Goal: Find specific page/section: Find specific page/section

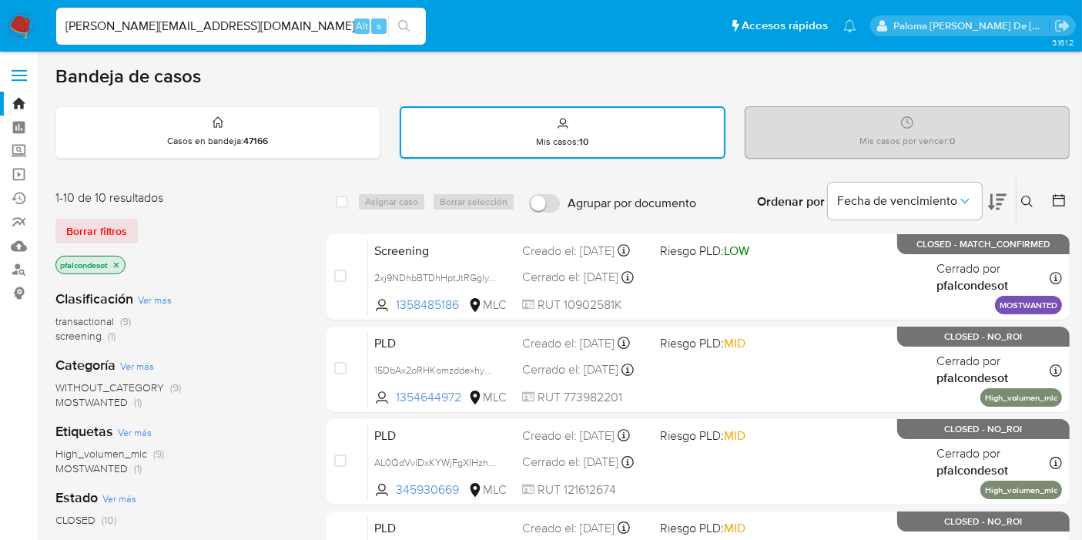
type input "[PERSON_NAME][EMAIL_ADDRESS][DOMAIN_NAME]"
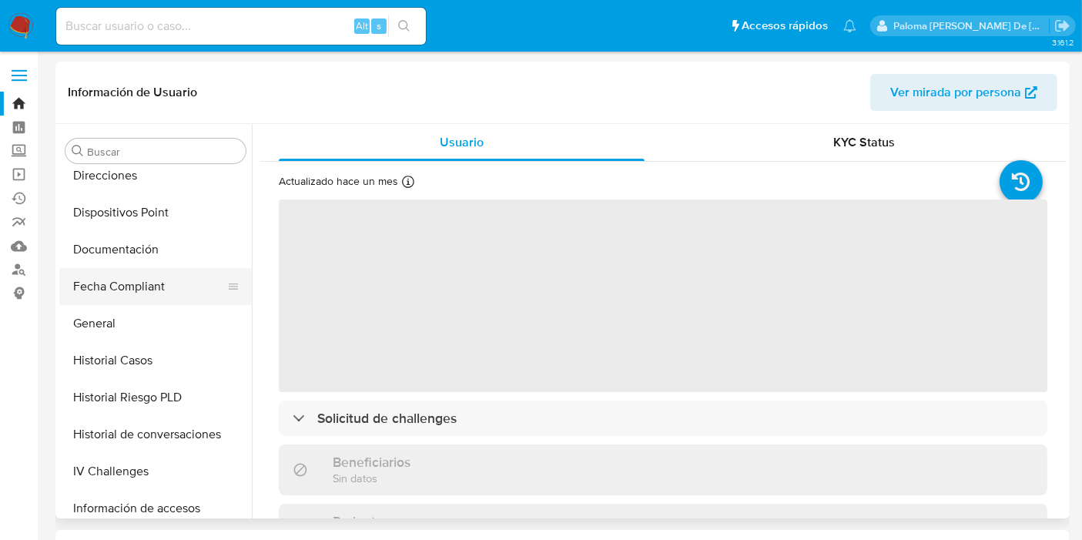
select select "10"
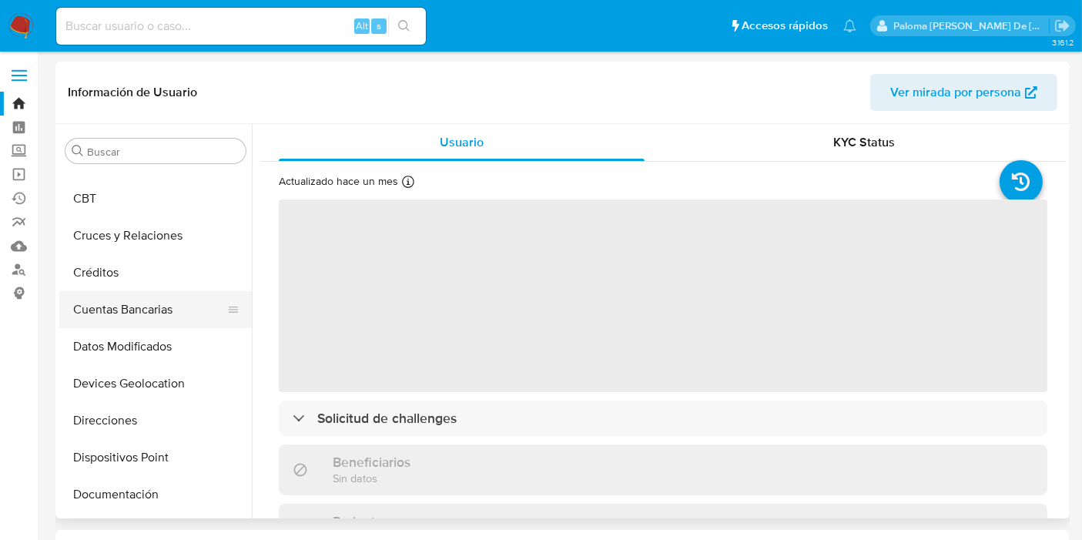
scroll to position [125, 0]
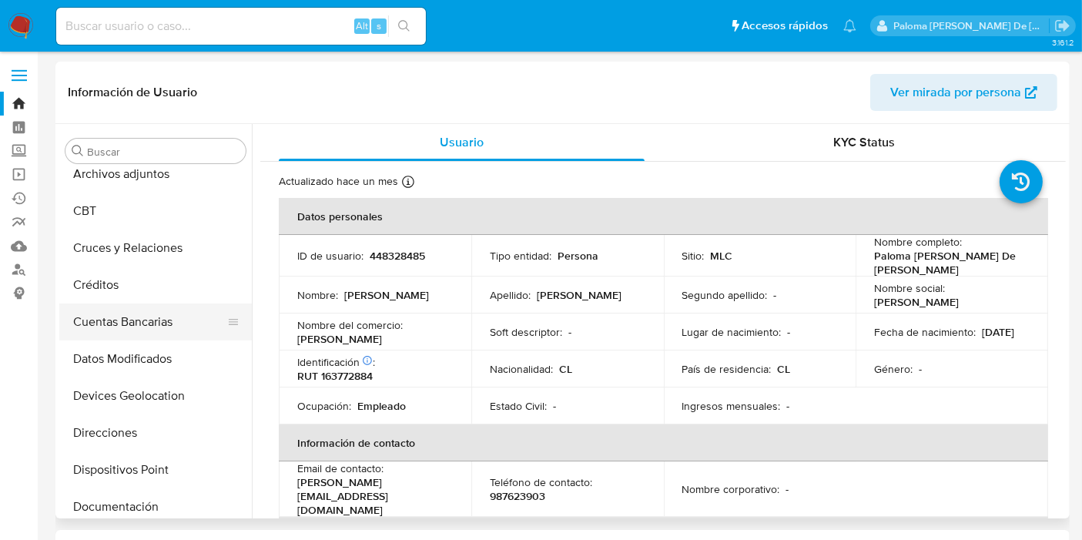
click at [134, 315] on button "Cuentas Bancarias" at bounding box center [149, 321] width 180 height 37
click at [128, 321] on button "Cuentas Bancarias" at bounding box center [149, 321] width 180 height 37
click at [115, 319] on button "Cuentas Bancarias" at bounding box center [149, 321] width 180 height 37
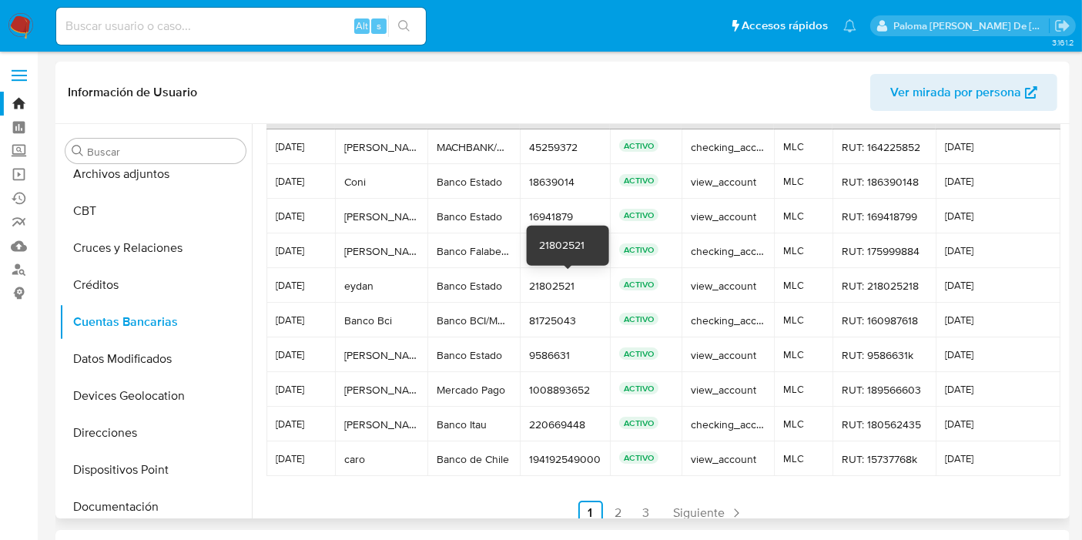
scroll to position [85, 0]
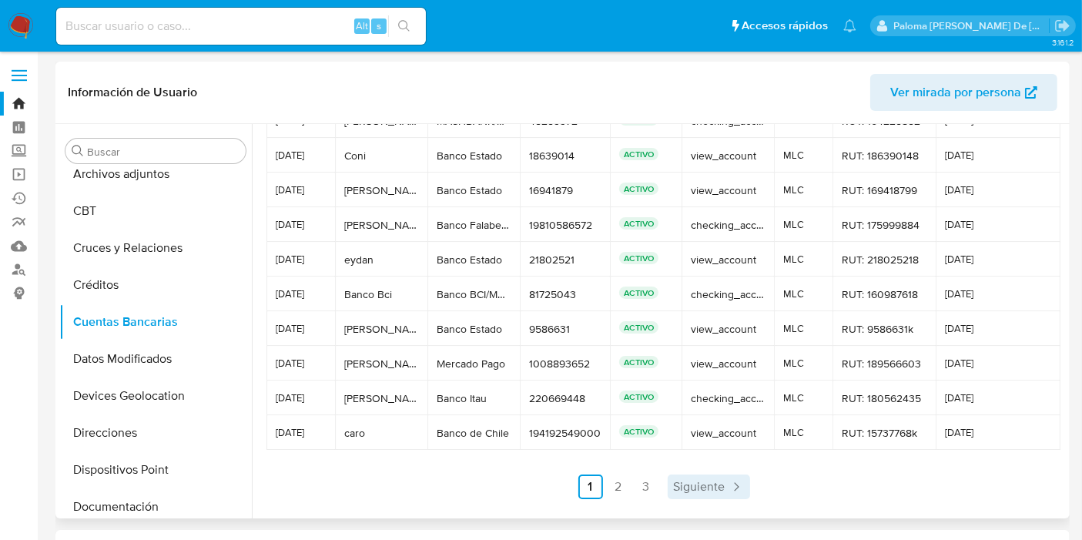
click at [694, 484] on span "Siguiente" at bounding box center [700, 486] width 52 height 12
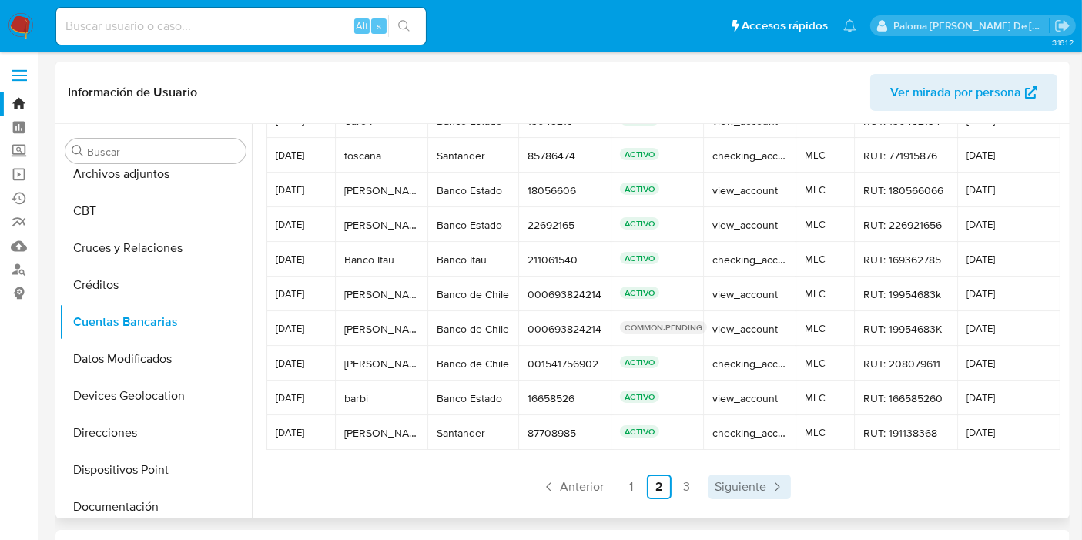
click at [750, 480] on span "Siguiente" at bounding box center [741, 486] width 52 height 12
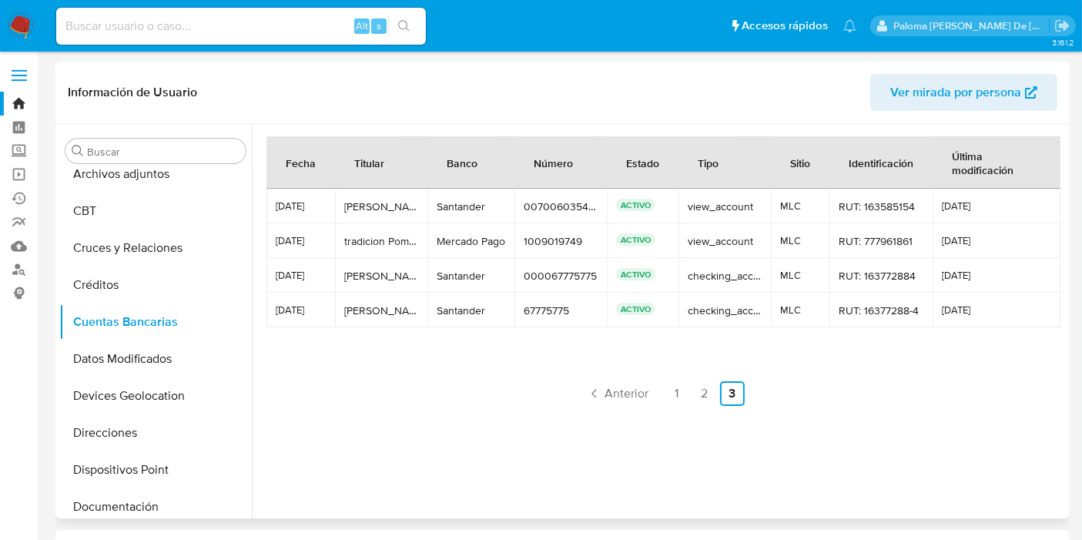
scroll to position [0, 0]
click at [697, 397] on link "2" at bounding box center [704, 393] width 25 height 25
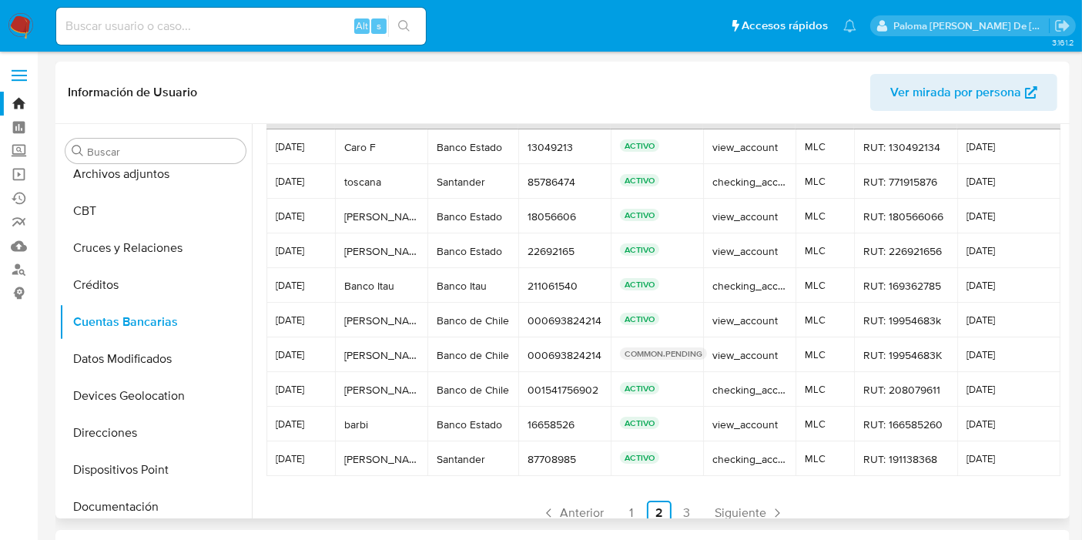
scroll to position [85, 0]
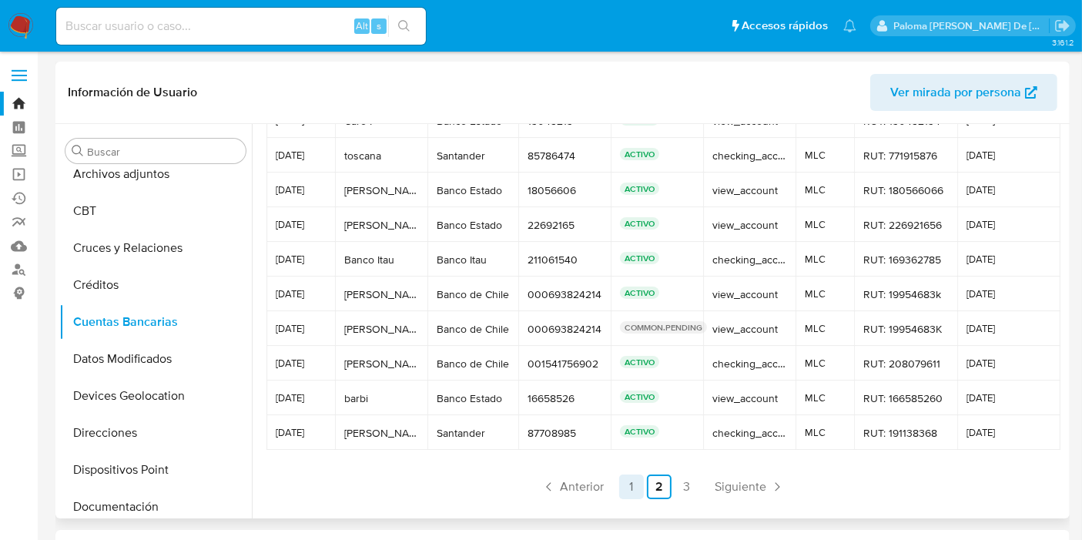
click at [632, 476] on link "1" at bounding box center [631, 486] width 25 height 25
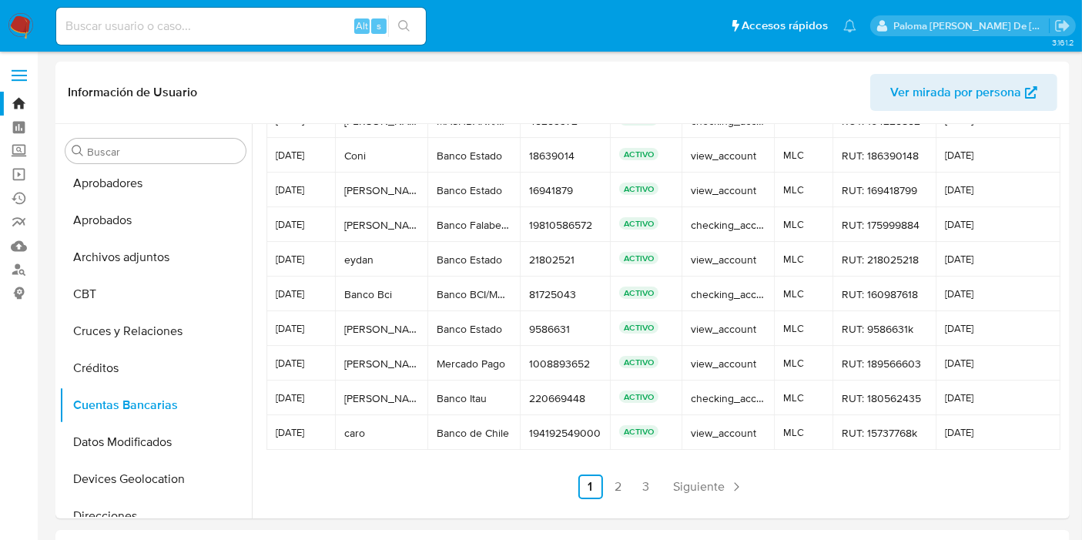
scroll to position [0, 0]
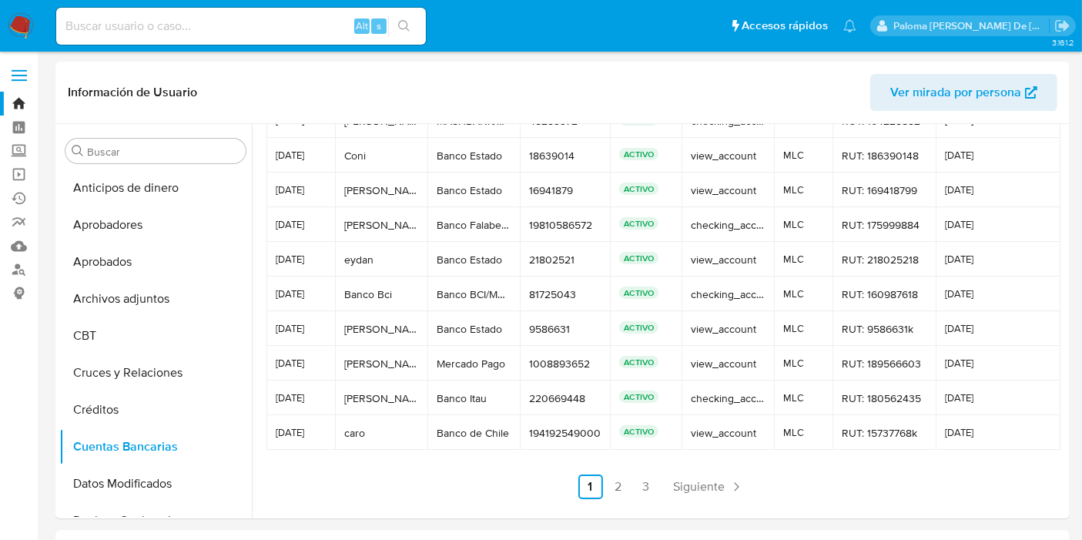
click at [14, 25] on img at bounding box center [21, 26] width 26 height 26
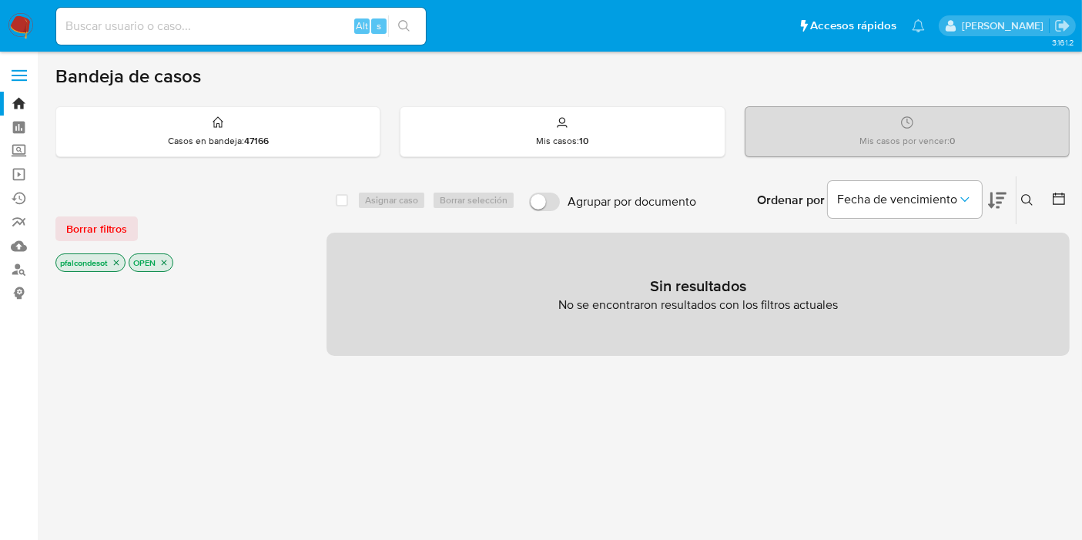
click at [116, 262] on icon "close-filter" at bounding box center [116, 262] width 9 height 9
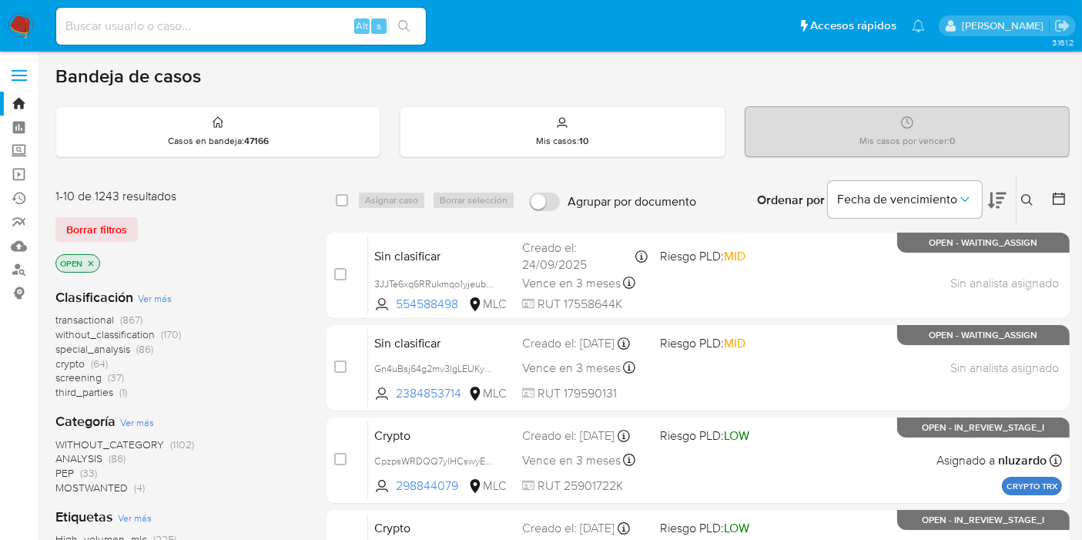
click at [89, 260] on icon "close-filter" at bounding box center [90, 263] width 9 height 9
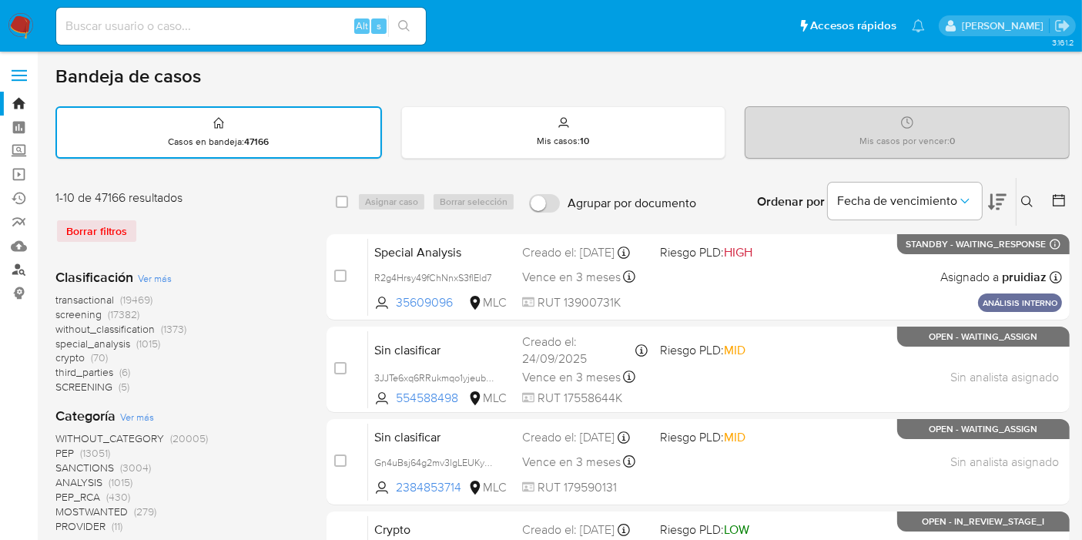
click at [24, 272] on link "Buscador de personas" at bounding box center [91, 270] width 183 height 24
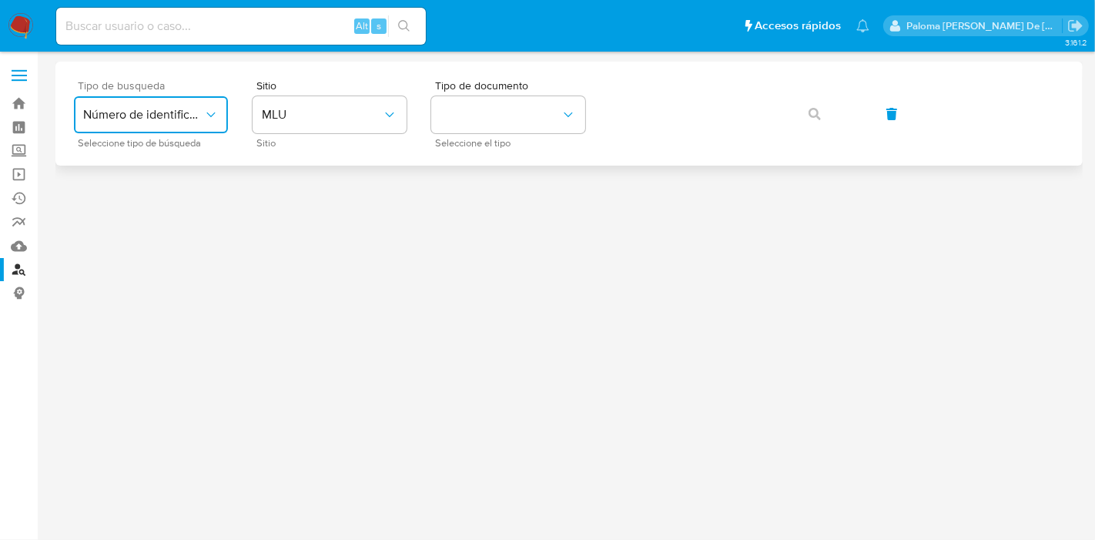
click at [149, 105] on button "Número de identificación" at bounding box center [151, 114] width 154 height 37
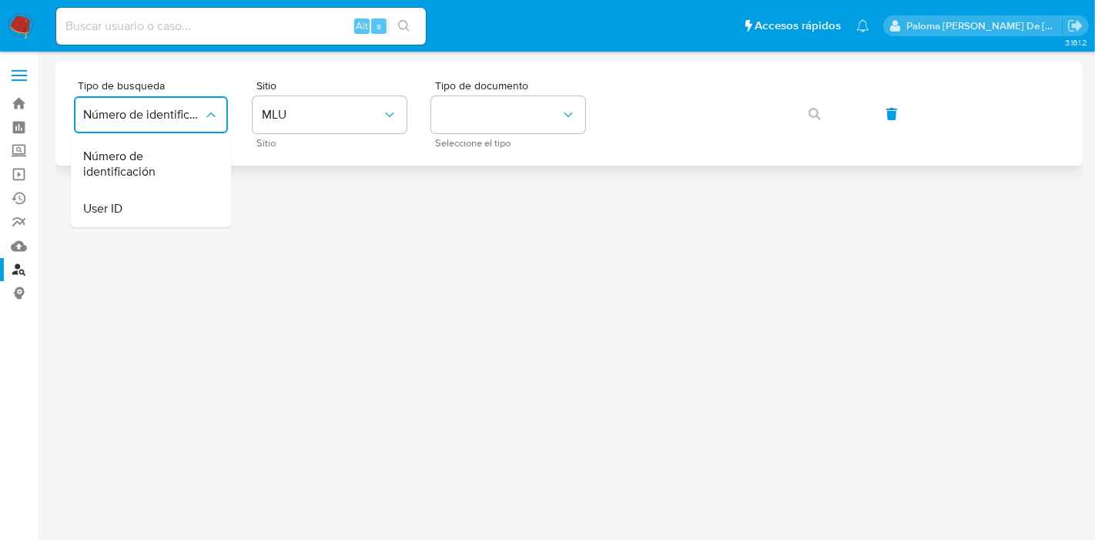
click at [151, 166] on span "Número de identificación" at bounding box center [146, 164] width 126 height 31
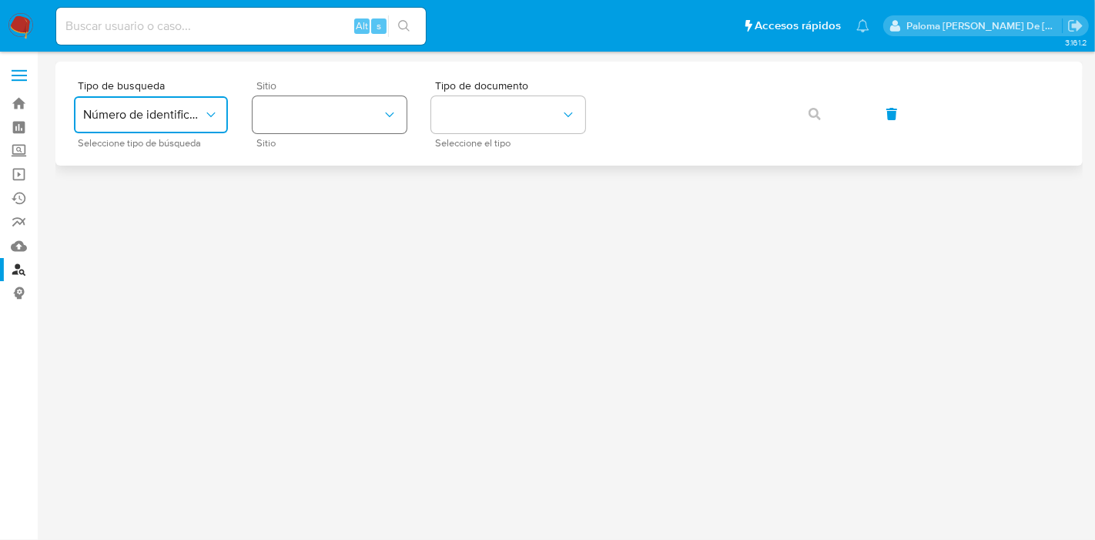
click at [338, 104] on button "site_id" at bounding box center [330, 114] width 154 height 37
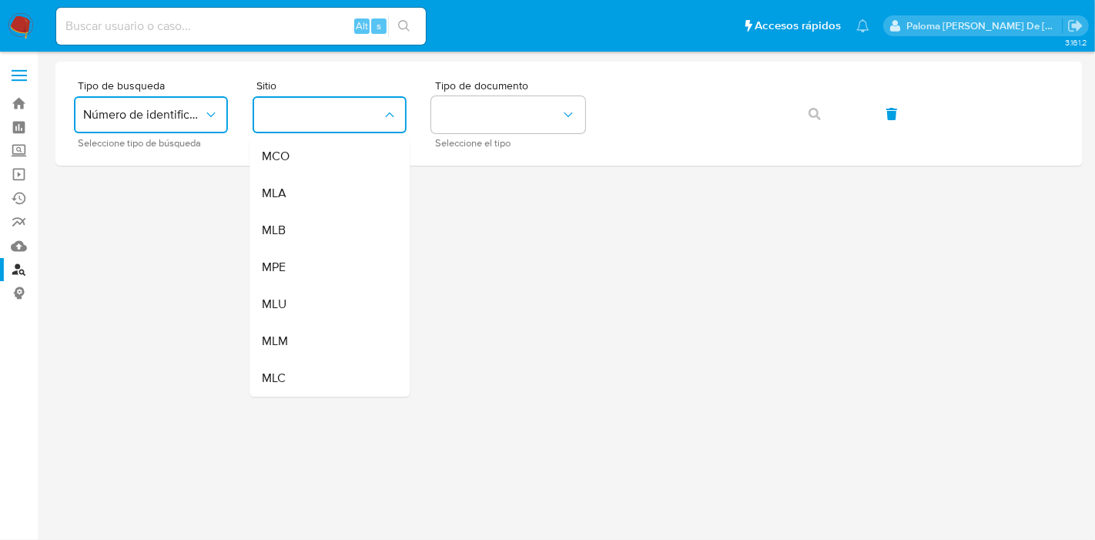
drag, startPoint x: 323, startPoint y: 378, endPoint x: 322, endPoint y: 370, distance: 8.6
click at [323, 378] on div "MLC" at bounding box center [325, 378] width 126 height 37
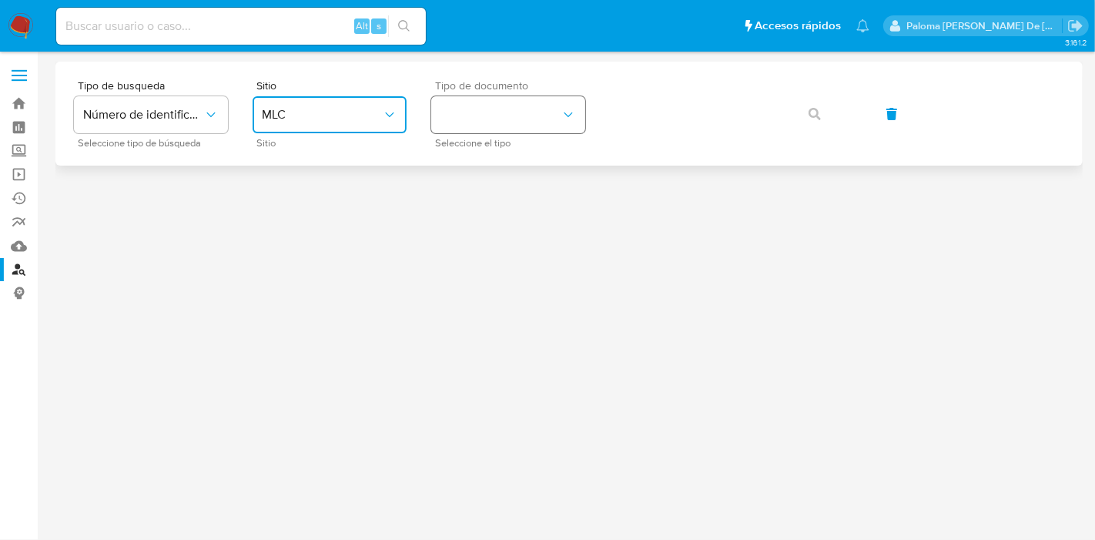
click at [499, 105] on button "identificationType" at bounding box center [508, 114] width 154 height 37
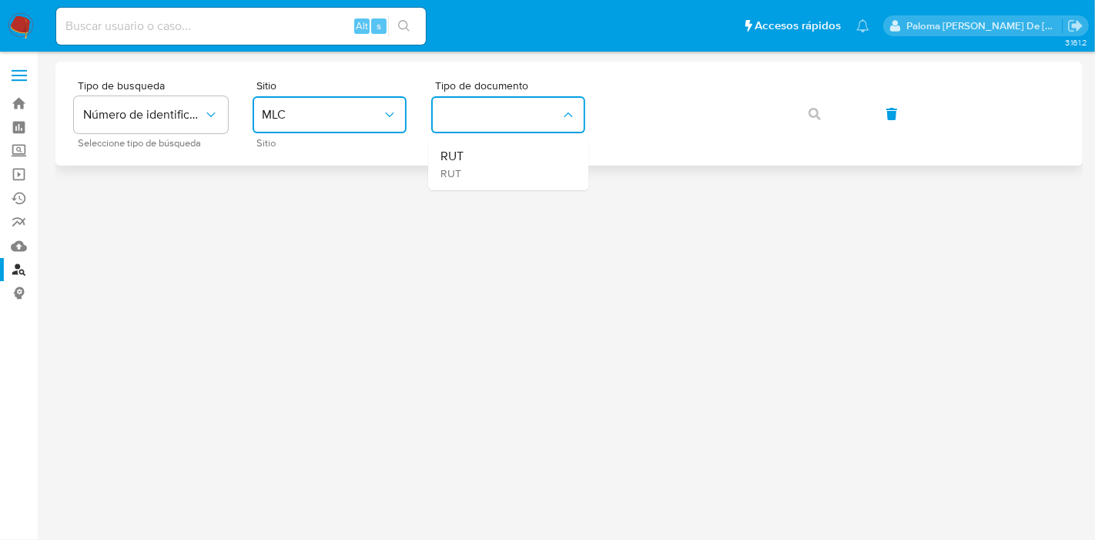
drag, startPoint x: 506, startPoint y: 159, endPoint x: 594, endPoint y: 131, distance: 93.0
click at [501, 155] on div "RUT RUT" at bounding box center [503, 164] width 126 height 52
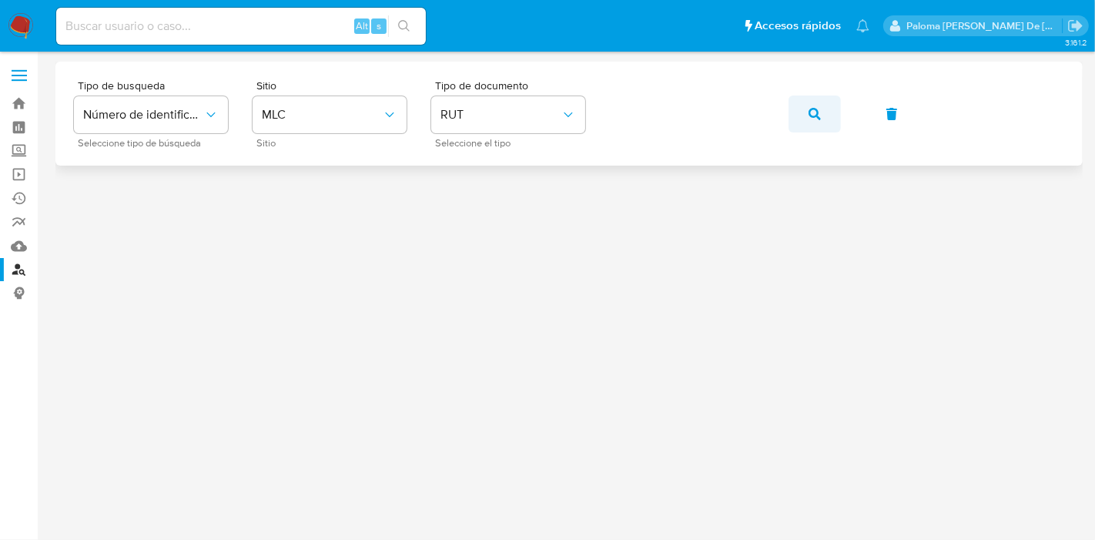
click at [812, 116] on icon "button" at bounding box center [815, 114] width 12 height 12
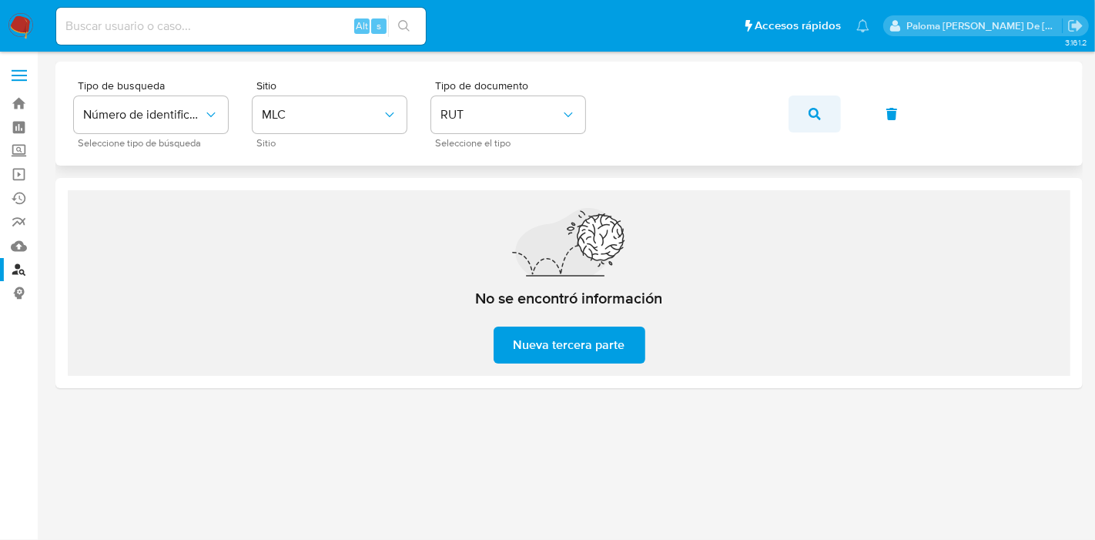
drag, startPoint x: 806, startPoint y: 123, endPoint x: 815, endPoint y: 129, distance: 11.1
click at [807, 123] on button "button" at bounding box center [814, 113] width 52 height 37
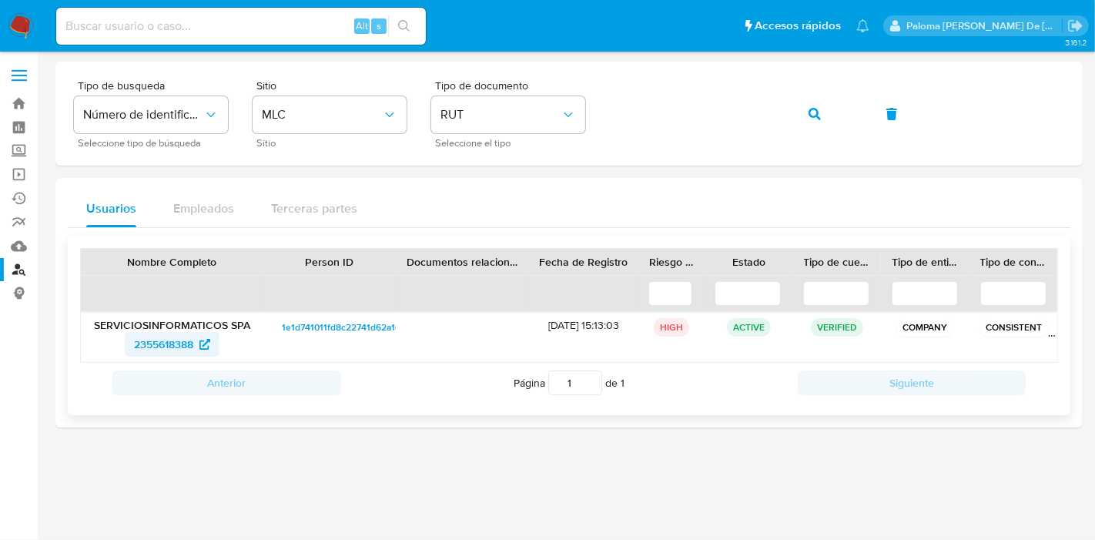
click at [162, 344] on span "2355618388" at bounding box center [163, 344] width 59 height 25
click at [576, 116] on div "Tipo de busqueda Número de identificación Seleccione tipo de búsqueda Sitio MLC…" at bounding box center [569, 113] width 990 height 67
click at [812, 109] on icon "button" at bounding box center [815, 114] width 12 height 12
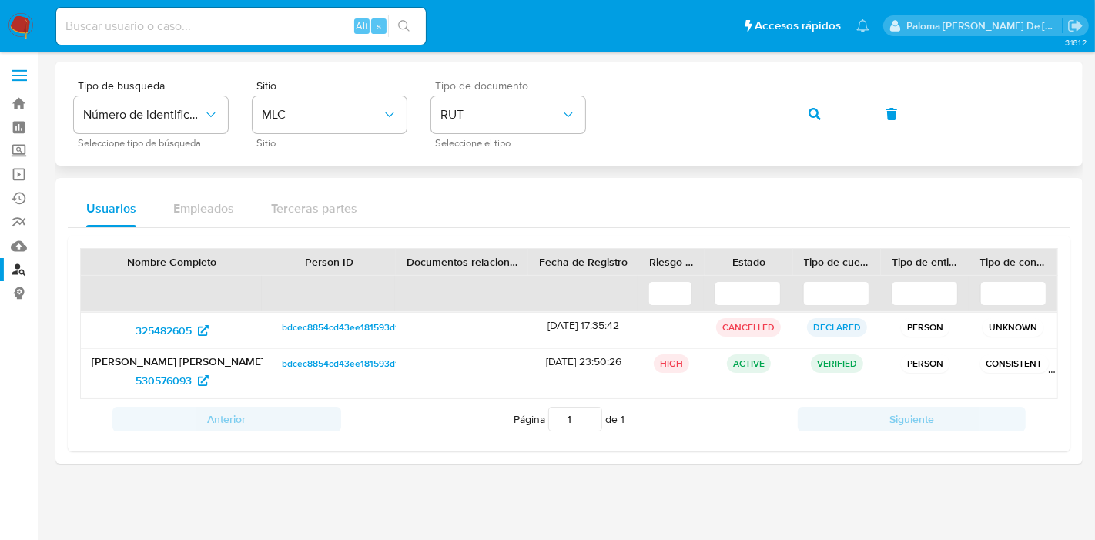
click at [523, 80] on div "Tipo de busqueda Número de identificación Seleccione tipo de búsqueda Sitio MLC…" at bounding box center [569, 113] width 990 height 67
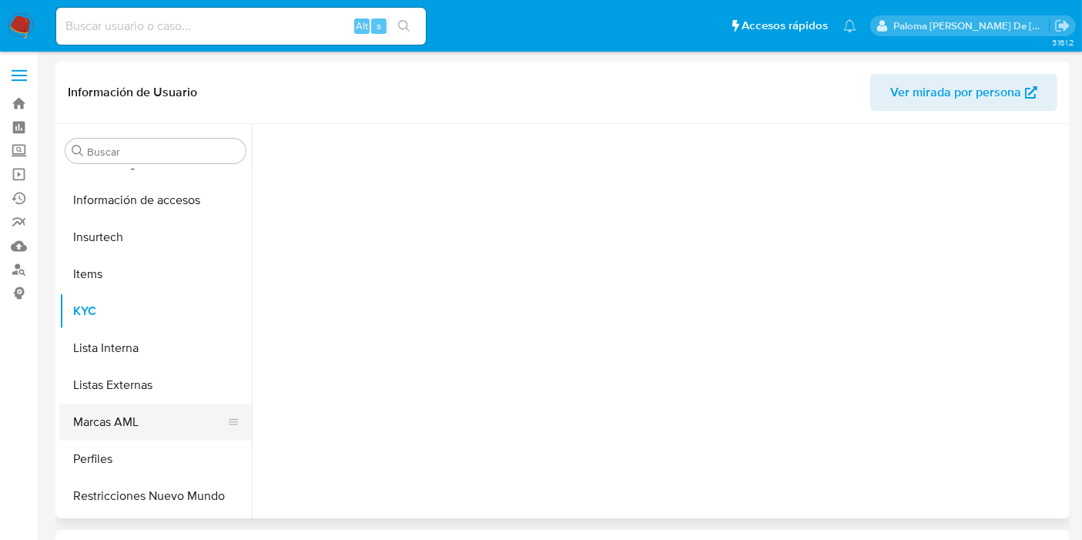
scroll to position [724, 0]
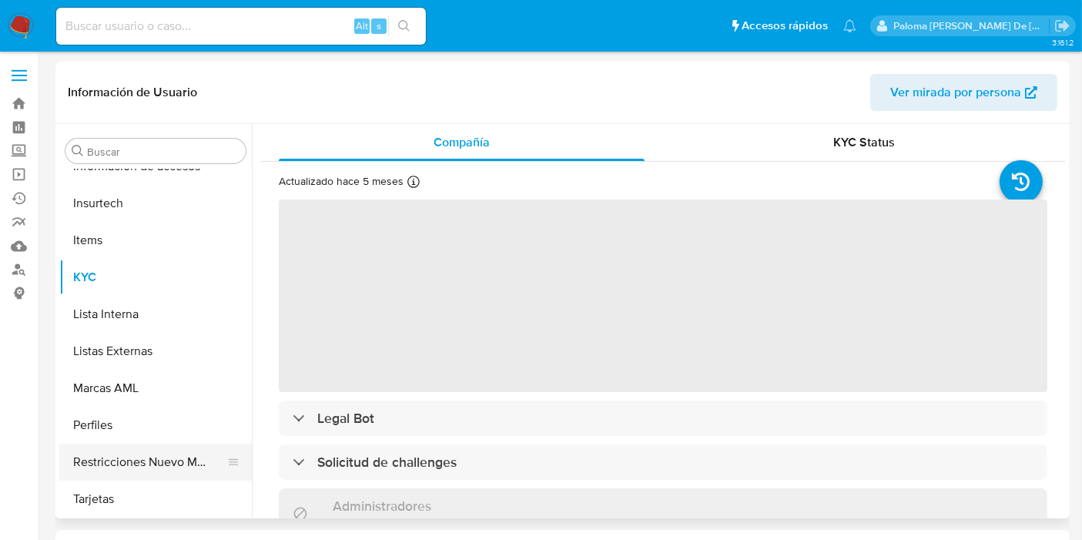
click at [143, 456] on button "Restricciones Nuevo Mundo" at bounding box center [149, 462] width 180 height 37
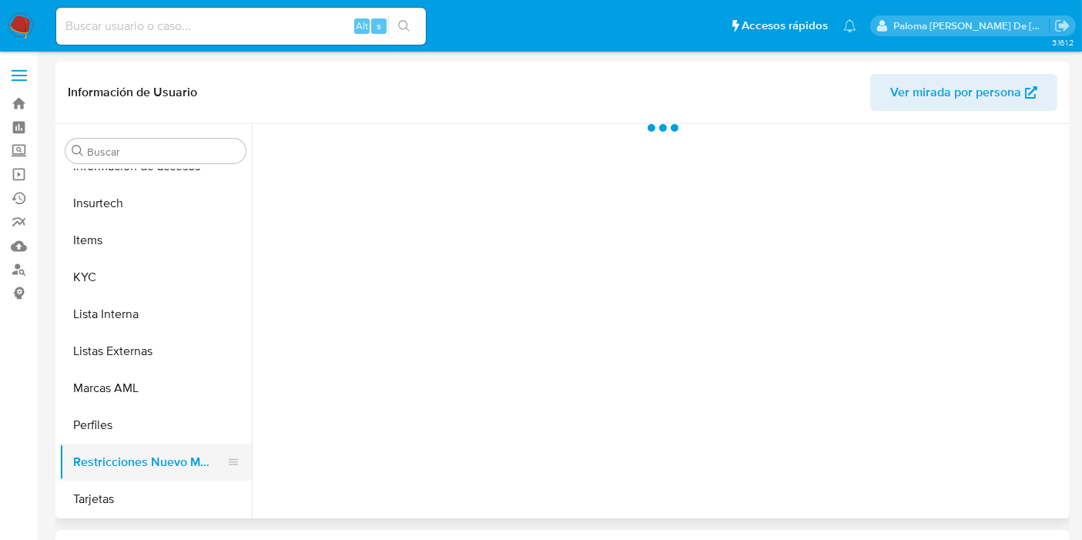
select select "10"
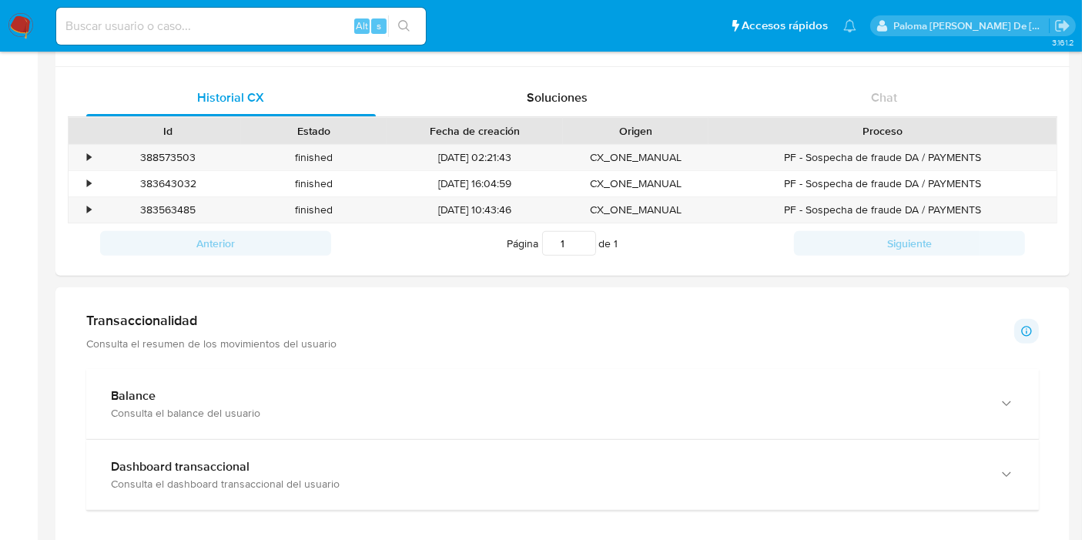
scroll to position [513, 0]
